Goal: Information Seeking & Learning: Compare options

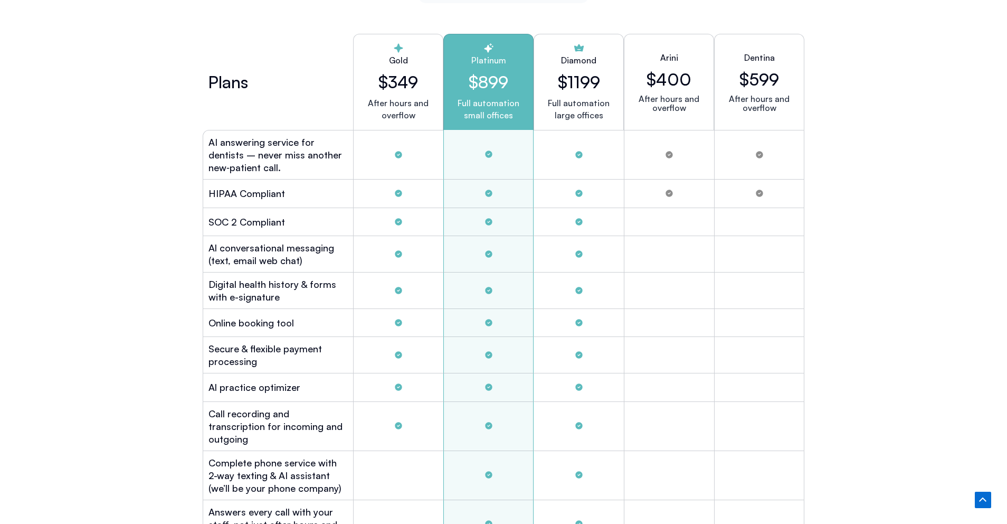
scroll to position [2915, 0]
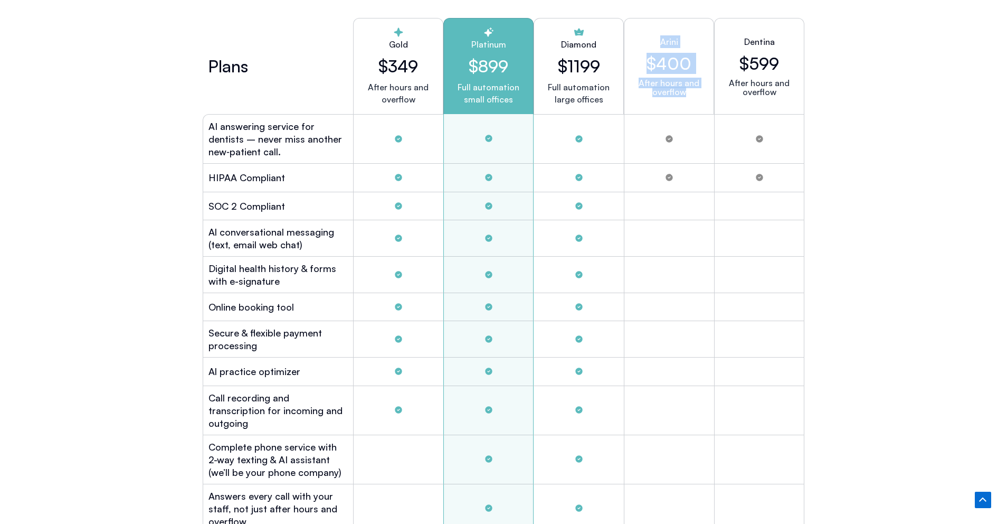
drag, startPoint x: 650, startPoint y: 31, endPoint x: 688, endPoint y: 90, distance: 70.3
click at [688, 91] on div "Arini $400 After hours and overflow" at bounding box center [669, 66] width 90 height 96
click at [688, 90] on p "After hours and overflow" at bounding box center [669, 88] width 72 height 18
drag, startPoint x: 785, startPoint y: 98, endPoint x: 747, endPoint y: 27, distance: 80.3
click at [747, 27] on div "Dentina $599 After hours and overflow" at bounding box center [759, 66] width 90 height 96
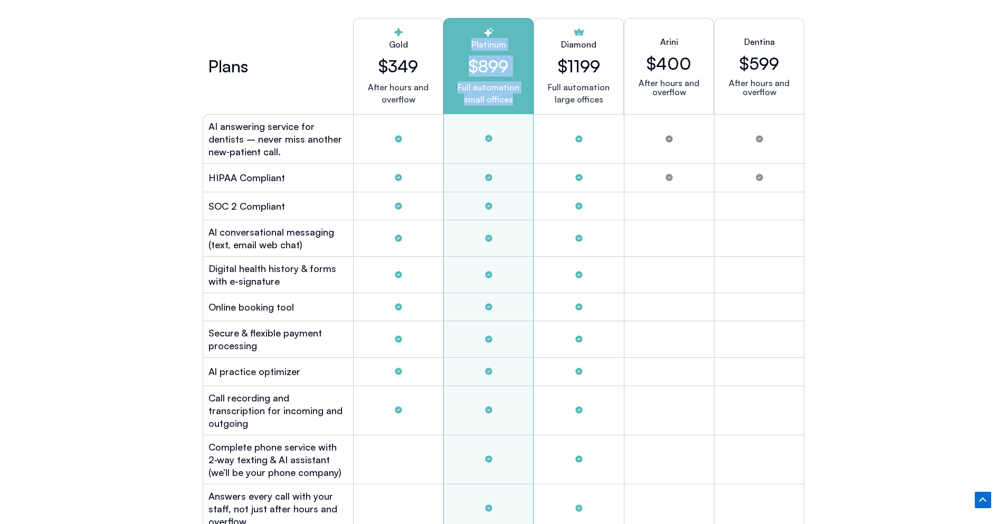
drag, startPoint x: 462, startPoint y: 30, endPoint x: 519, endPoint y: 101, distance: 91.2
click at [519, 101] on div "Platinum $899 Full automation small offices" at bounding box center [488, 66] width 90 height 96
click at [519, 101] on p "Full automation small offices" at bounding box center [488, 93] width 72 height 24
drag, startPoint x: 519, startPoint y: 101, endPoint x: 470, endPoint y: 31, distance: 85.2
click at [470, 31] on div "Platinum $899 Full automation small offices" at bounding box center [488, 66] width 90 height 96
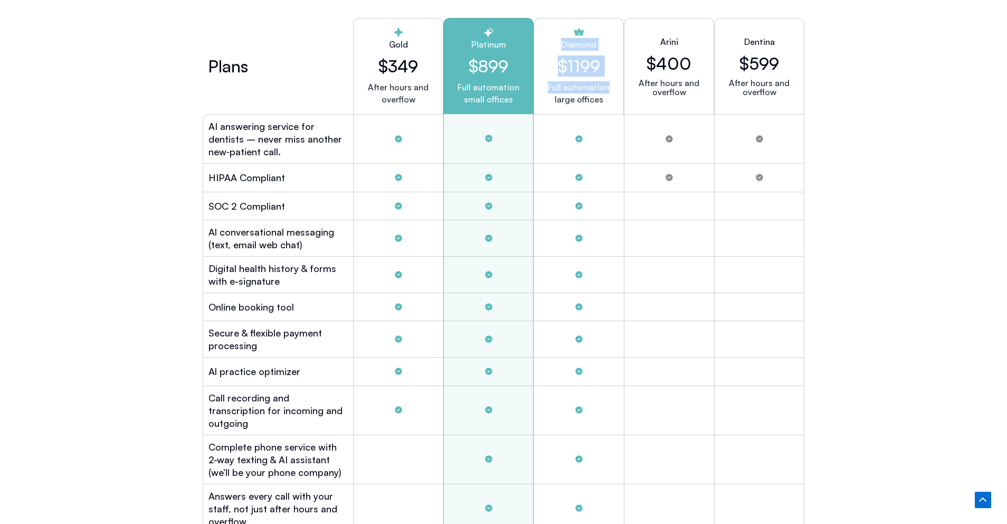
drag, startPoint x: 552, startPoint y: 25, endPoint x: 587, endPoint y: 83, distance: 68.0
click at [587, 83] on div "Diamond $1199 Full automation large offices" at bounding box center [579, 66] width 90 height 96
drag, startPoint x: 367, startPoint y: 24, endPoint x: 422, endPoint y: 98, distance: 92.2
click at [422, 98] on div "Gold $349 After hours and overflow" at bounding box center [398, 66] width 90 height 96
click at [422, 98] on p "After hours and overflow" at bounding box center [398, 93] width 72 height 24
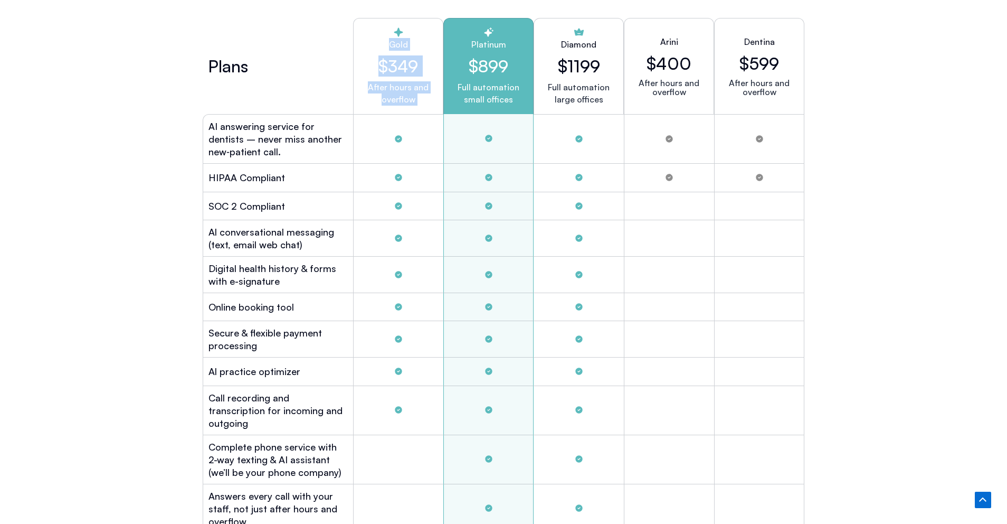
drag, startPoint x: 422, startPoint y: 98, endPoint x: 387, endPoint y: 34, distance: 72.8
click at [387, 34] on div "Gold $349 After hours and overflow" at bounding box center [398, 66] width 90 height 96
click at [380, 132] on div "Tabs. Open items with Enter or Space, close with Escape and navigate using the …" at bounding box center [398, 139] width 90 height 50
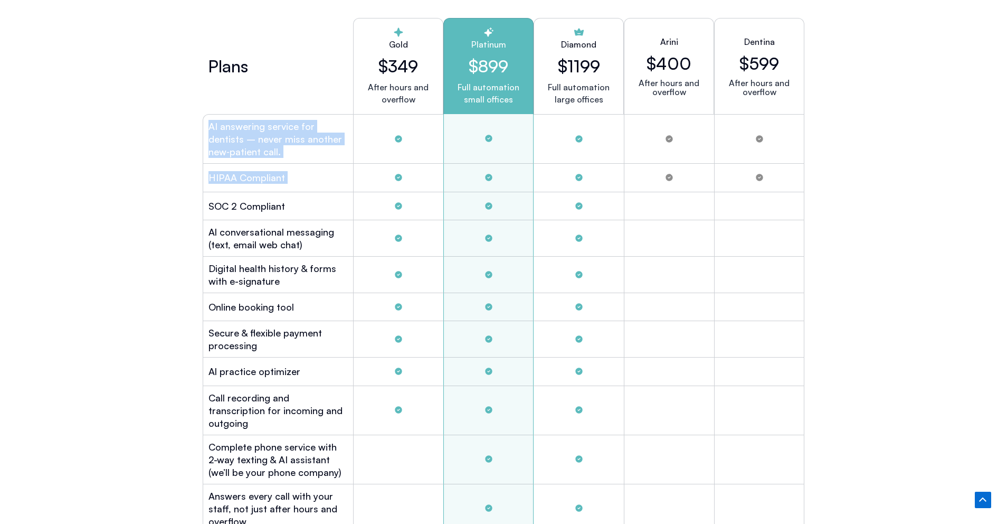
drag, startPoint x: 213, startPoint y: 112, endPoint x: 302, endPoint y: 193, distance: 120.0
click at [302, 193] on div "Plans Gold $349 After hours and overflow Platinum $899 Full automation small of…" at bounding box center [504, 379] width 602 height 733
click at [302, 193] on div "SOC 2 Compliant" at bounding box center [278, 206] width 150 height 28
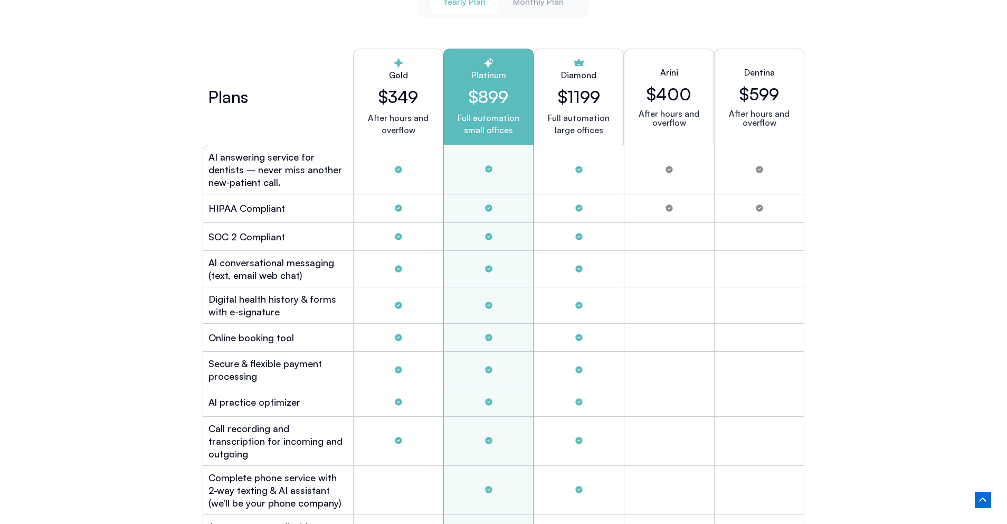
scroll to position [2883, 0]
drag, startPoint x: 643, startPoint y: 48, endPoint x: 719, endPoint y: 105, distance: 95.3
click at [718, 102] on div "Plans Gold $349 After hours and overflow Platinum $899 Full automation small of…" at bounding box center [504, 98] width 602 height 96
drag, startPoint x: 800, startPoint y: 127, endPoint x: 666, endPoint y: 42, distance: 158.3
click at [666, 44] on div "Plans Gold $349 After hours and overflow Platinum $899 Full automation small of…" at bounding box center [504, 410] width 602 height 733
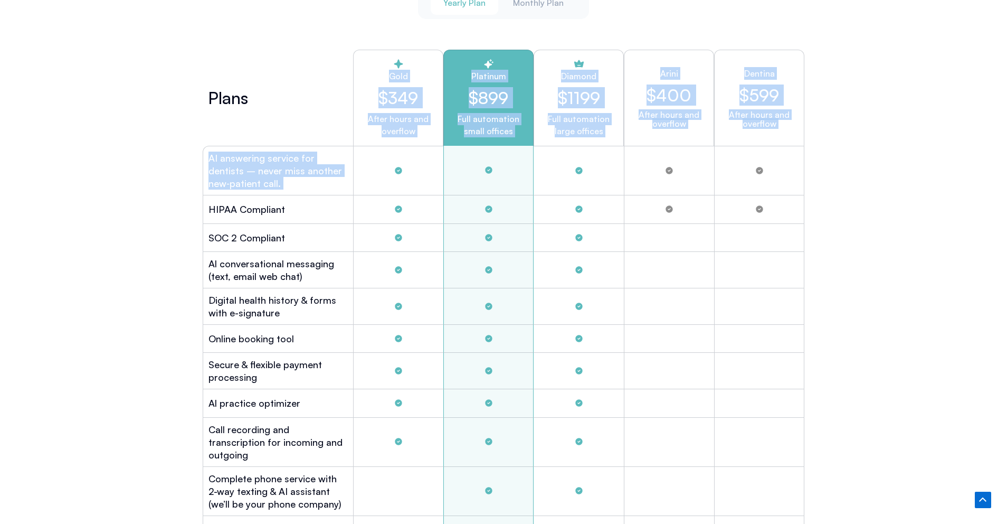
drag, startPoint x: 414, startPoint y: 58, endPoint x: 593, endPoint y: 182, distance: 217.4
click at [593, 182] on div "Plans Gold $349 After hours and overflow Platinum $899 Full automation small of…" at bounding box center [504, 410] width 602 height 733
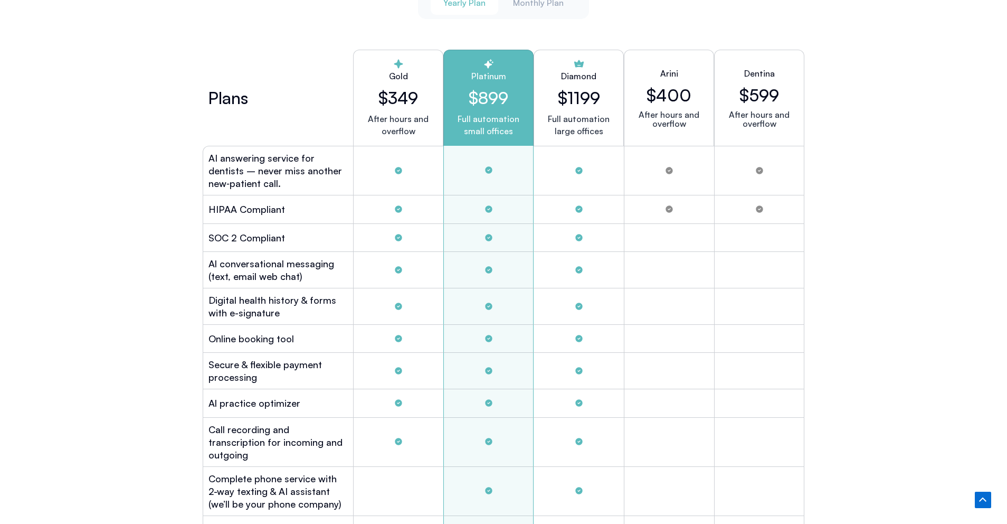
click at [657, 112] on p "After hours and overflow" at bounding box center [669, 119] width 72 height 18
drag, startPoint x: 655, startPoint y: 59, endPoint x: 779, endPoint y: 113, distance: 135.4
click at [779, 113] on div "Plans Gold $349 After hours and overflow Platinum $899 Full automation small of…" at bounding box center [504, 98] width 602 height 96
click at [779, 113] on p "After hours and overflow" at bounding box center [759, 119] width 72 height 18
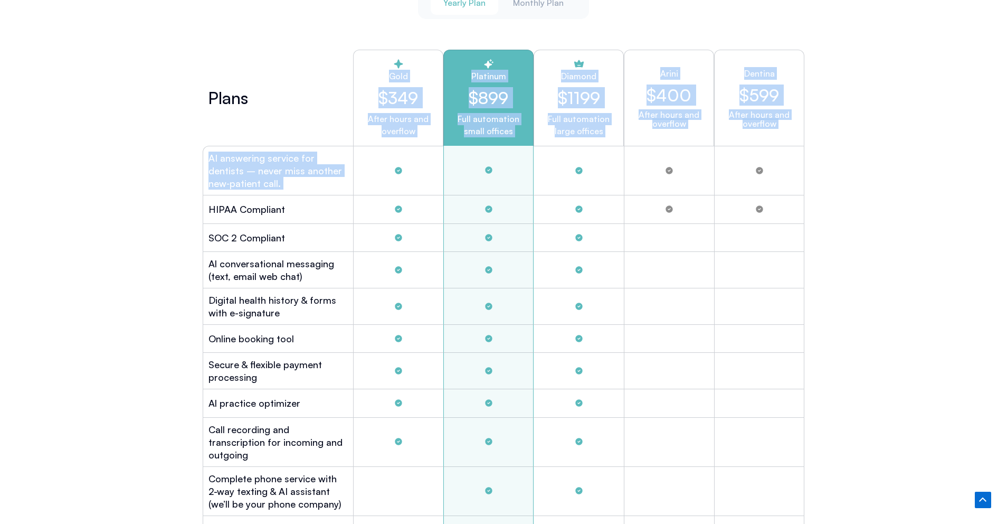
drag, startPoint x: 376, startPoint y: 50, endPoint x: 722, endPoint y: 144, distance: 358.4
click at [722, 144] on div "Plans Gold $349 After hours and overflow Platinum $899 Full automation small of…" at bounding box center [504, 410] width 602 height 733
click at [722, 146] on div "Tabs. Open items with Enter or Space, close with Escape and navigate using the …" at bounding box center [759, 171] width 90 height 50
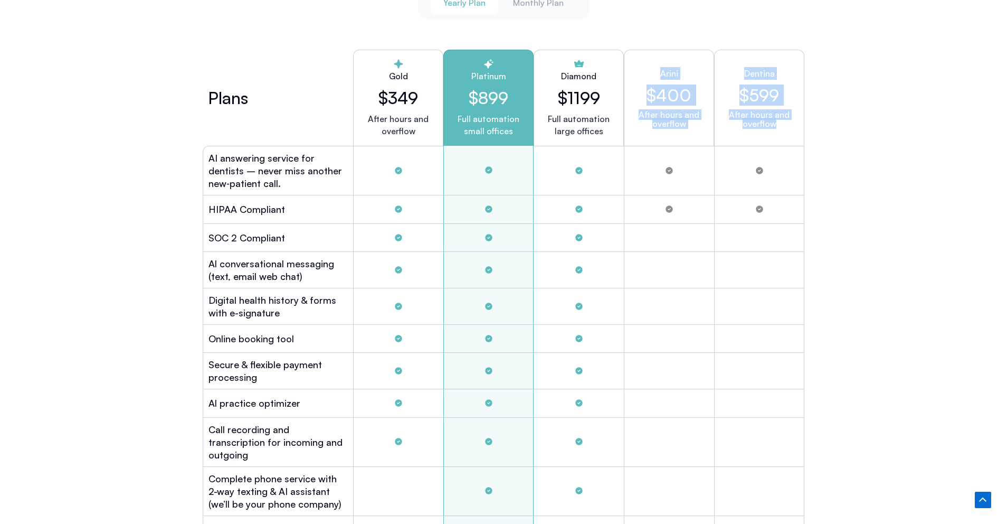
drag, startPoint x: 650, startPoint y: 59, endPoint x: 793, endPoint y: 118, distance: 155.1
click at [793, 118] on div "Plans Gold $349 After hours and overflow Platinum $899 Full automation small of…" at bounding box center [504, 98] width 602 height 96
click at [793, 118] on p "After hours and overflow" at bounding box center [759, 119] width 72 height 18
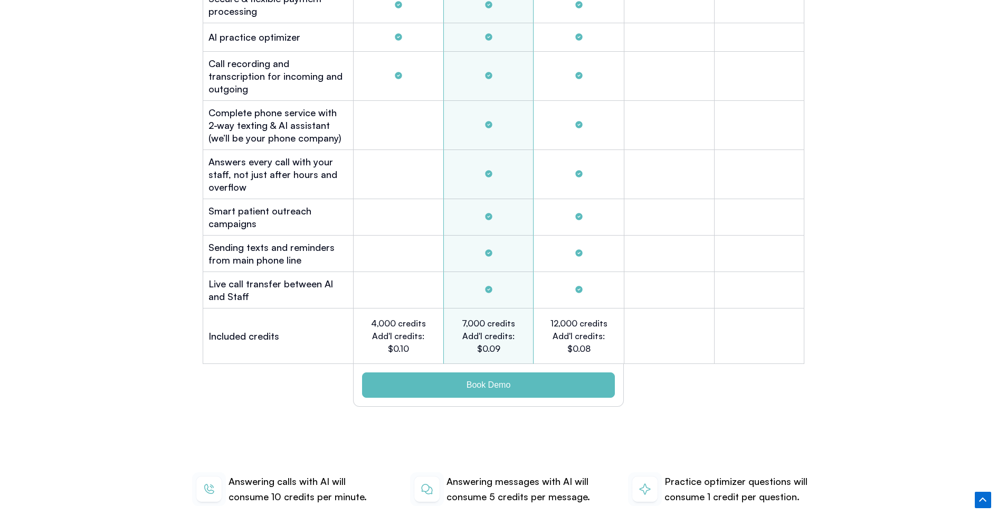
scroll to position [3235, 0]
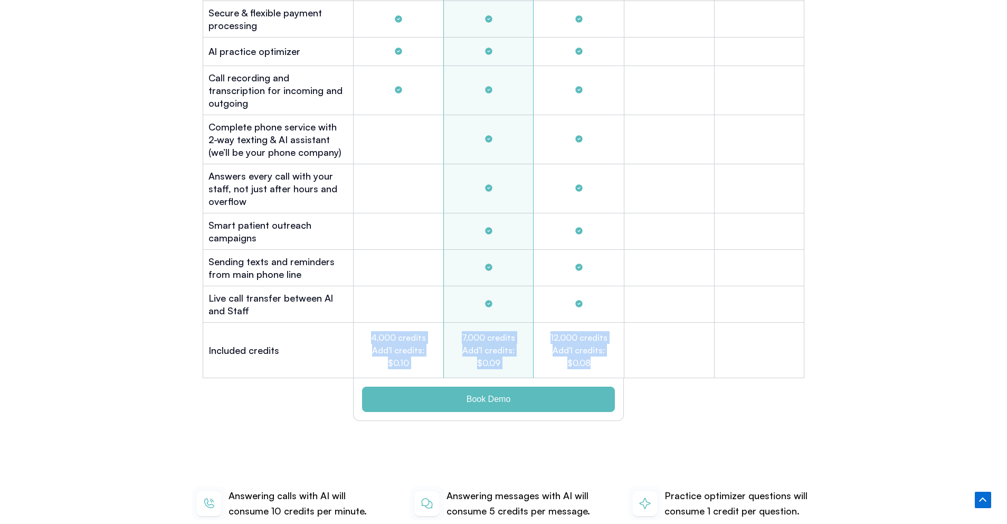
drag, startPoint x: 360, startPoint y: 321, endPoint x: 610, endPoint y: 346, distance: 250.9
click at [610, 346] on div "Included credits 4,000 credits Add'l credits: $0.10 7,000 credits Add'l credits…" at bounding box center [504, 350] width 602 height 55
click at [610, 346] on div "12,000 credits Add'l credits: $0.08" at bounding box center [579, 350] width 90 height 55
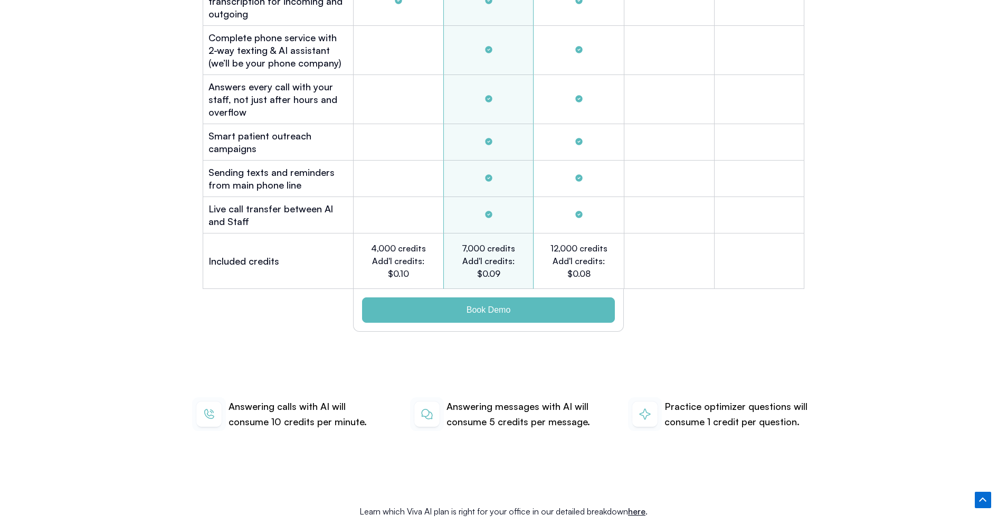
scroll to position [3319, 0]
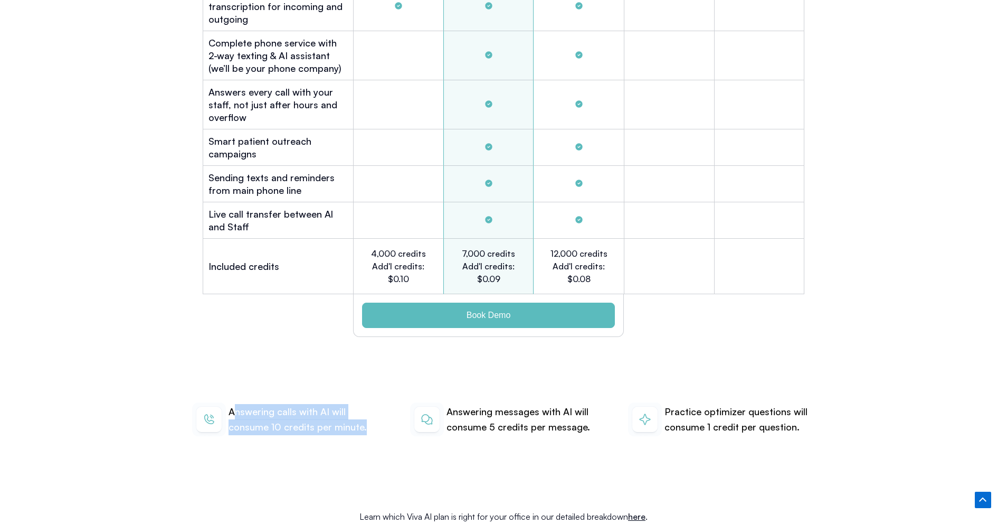
drag, startPoint x: 310, startPoint y: 406, endPoint x: 232, endPoint y: 388, distance: 79.6
click at [232, 388] on div "Answering calls with AI will consume 10 credits per minute. Answering messages …" at bounding box center [503, 419] width 633 height 102
drag, startPoint x: 418, startPoint y: 262, endPoint x: 362, endPoint y: 236, distance: 61.4
click at [362, 239] on div "4,000 credits Add'l credits: $0.10" at bounding box center [398, 266] width 90 height 55
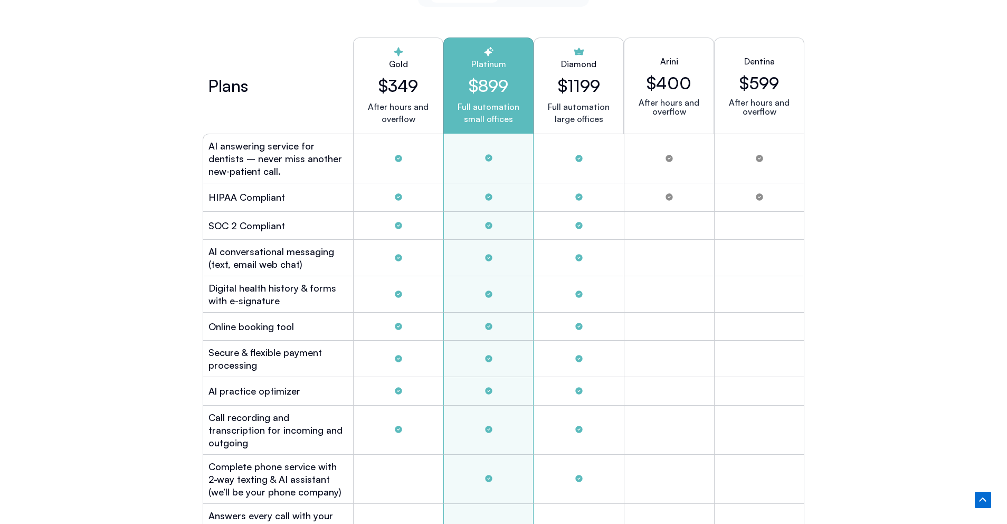
scroll to position [2896, 0]
drag, startPoint x: 367, startPoint y: 54, endPoint x: 424, endPoint y: 116, distance: 84.0
click at [424, 116] on div "Gold $349 After hours and overflow" at bounding box center [398, 85] width 90 height 96
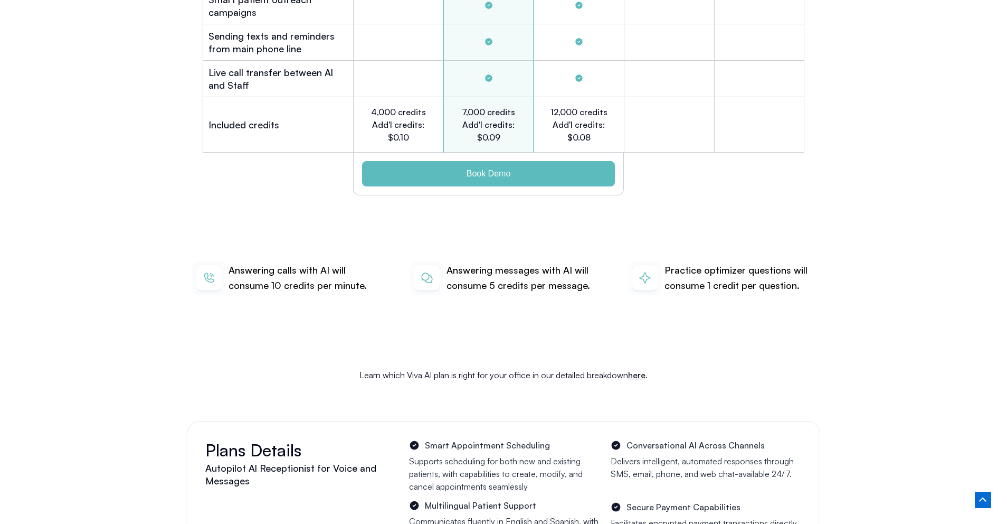
scroll to position [3453, 0]
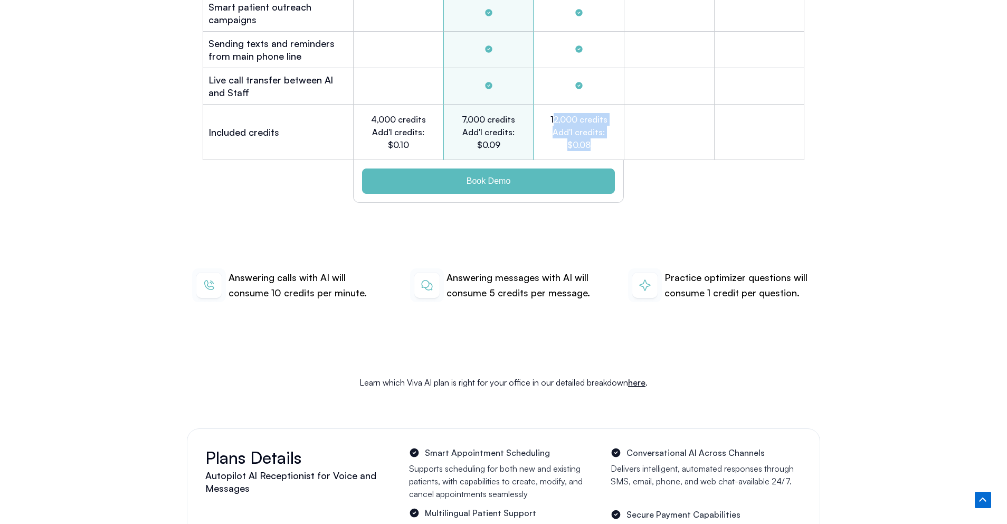
drag, startPoint x: 553, startPoint y: 101, endPoint x: 606, endPoint y: 128, distance: 59.3
click at [606, 128] on h2 "12,000 credits Add'l credits: $0.08" at bounding box center [579, 132] width 59 height 38
drag, startPoint x: 606, startPoint y: 128, endPoint x: 550, endPoint y: 95, distance: 64.8
click at [550, 105] on div "12,000 credits Add'l credits: $0.08" at bounding box center [579, 132] width 90 height 55
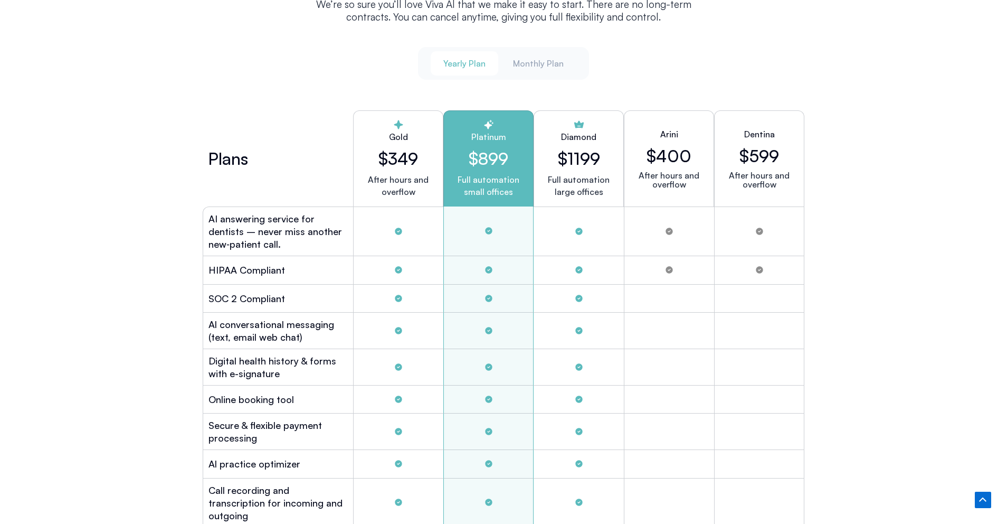
scroll to position [2822, 0]
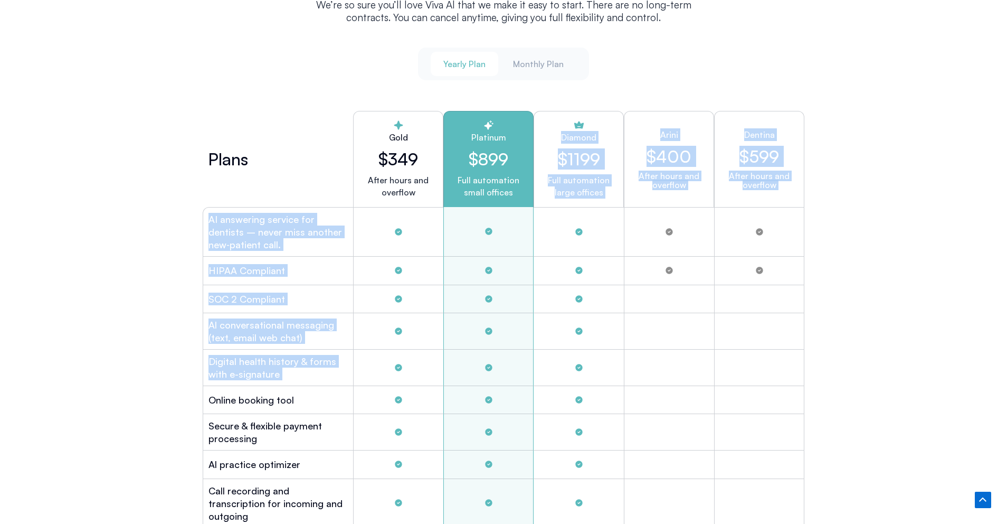
drag, startPoint x: 551, startPoint y: 119, endPoint x: 647, endPoint y: 365, distance: 263.9
click at [647, 365] on div "Plans Gold $349 After hours and overflow Platinum $899 Full automation small of…" at bounding box center [504, 472] width 602 height 733
click at [537, 191] on div "Diamond $1199 Full automation large offices" at bounding box center [579, 159] width 90 height 96
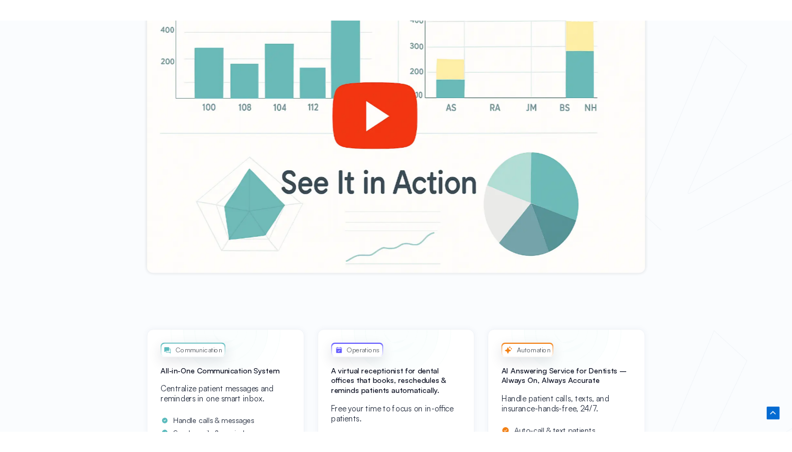
scroll to position [0, 0]
